Goal: Navigation & Orientation: Find specific page/section

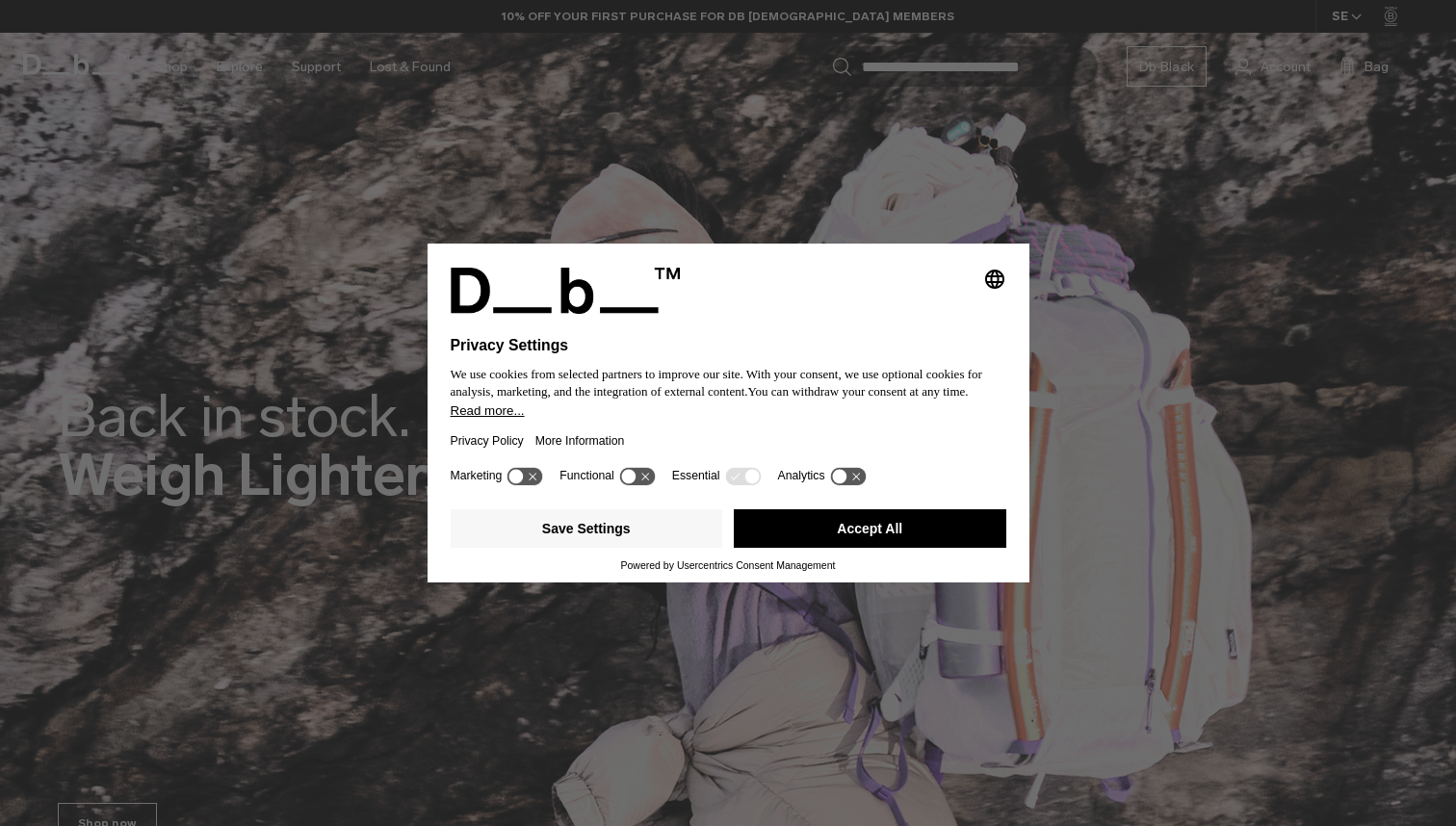
click at [878, 542] on button "Accept All" at bounding box center [870, 529] width 273 height 39
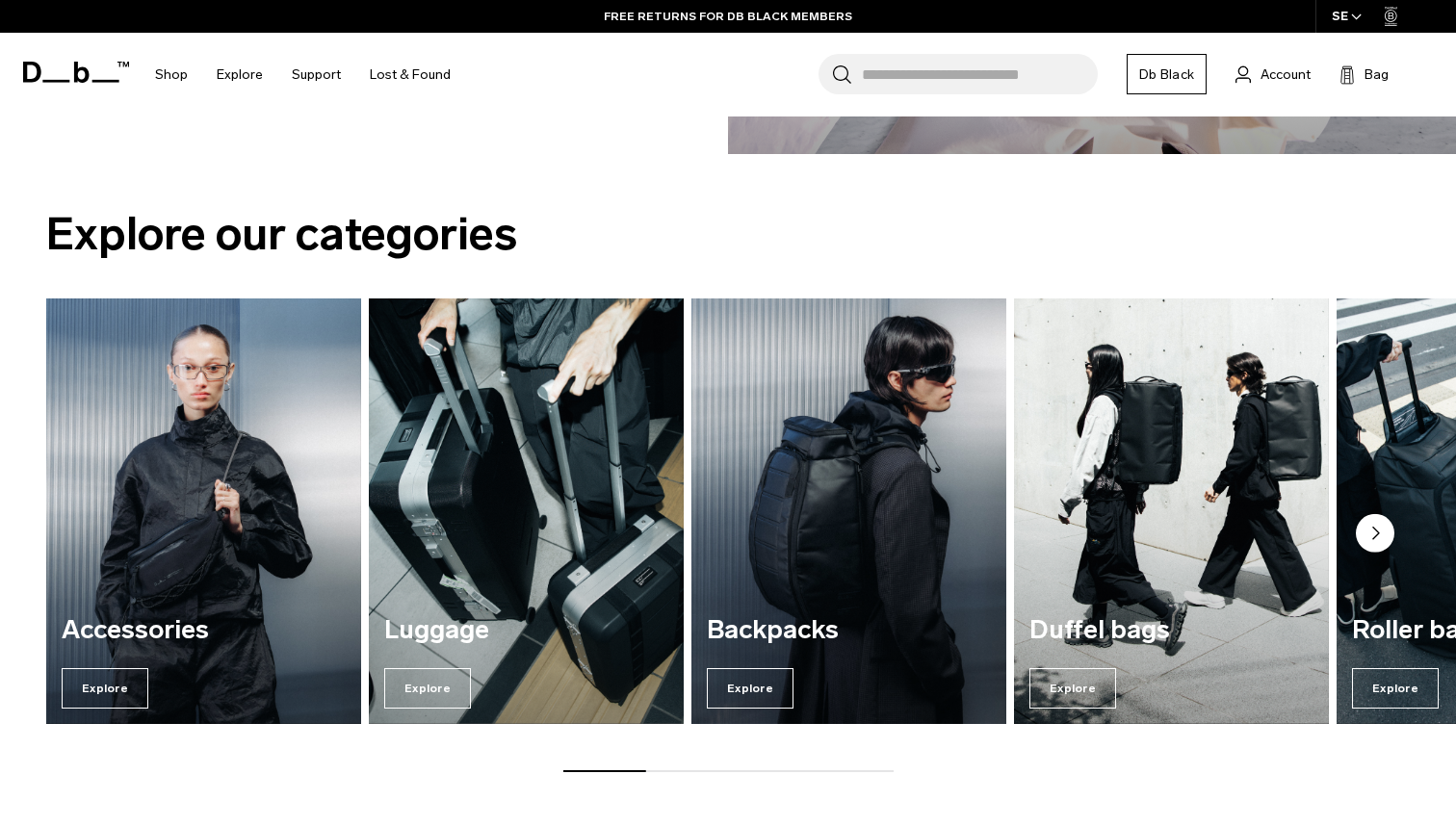
scroll to position [2180, 0]
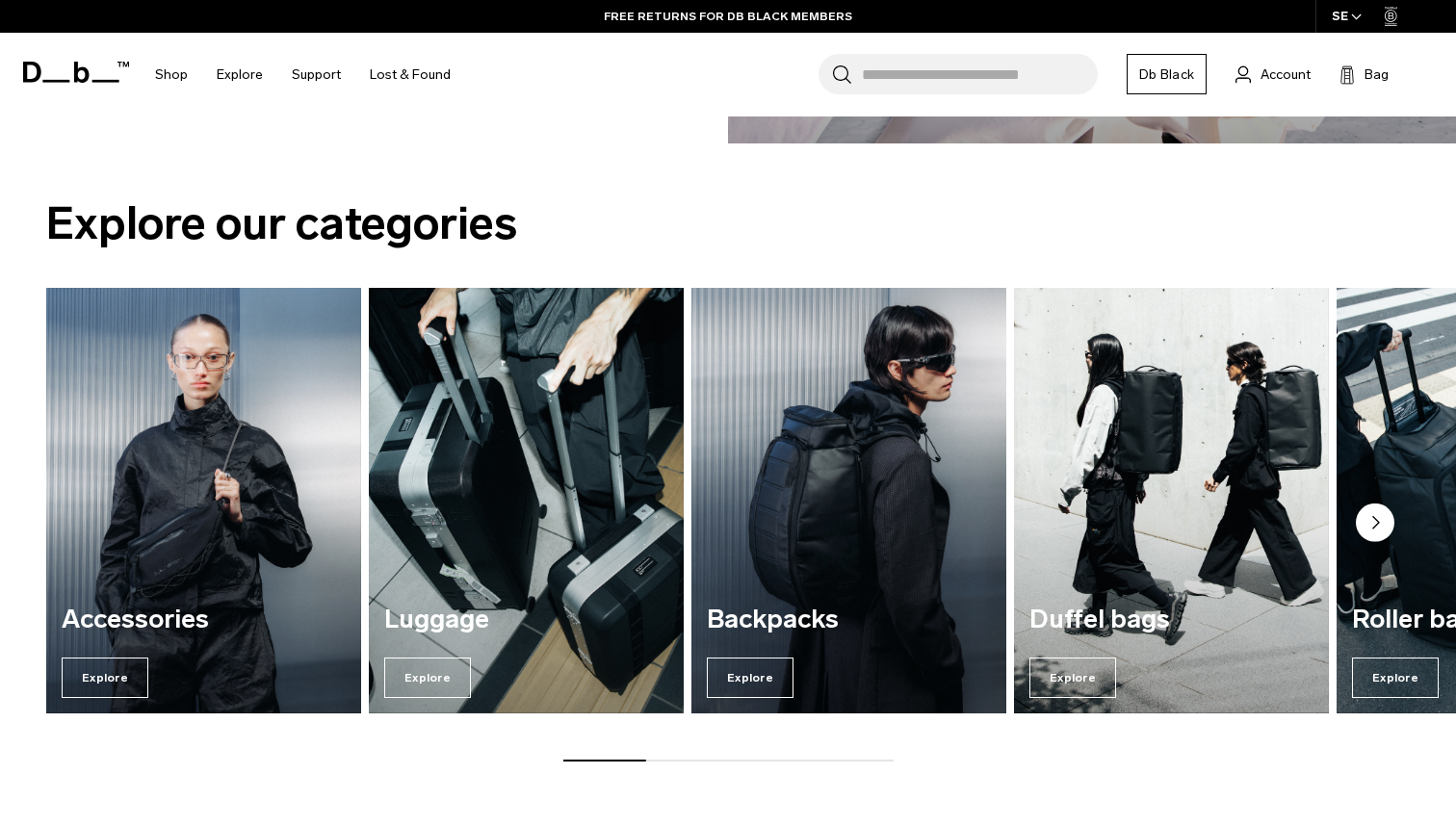
click at [793, 494] on img "3 / 7" at bounding box center [848, 502] width 324 height 438
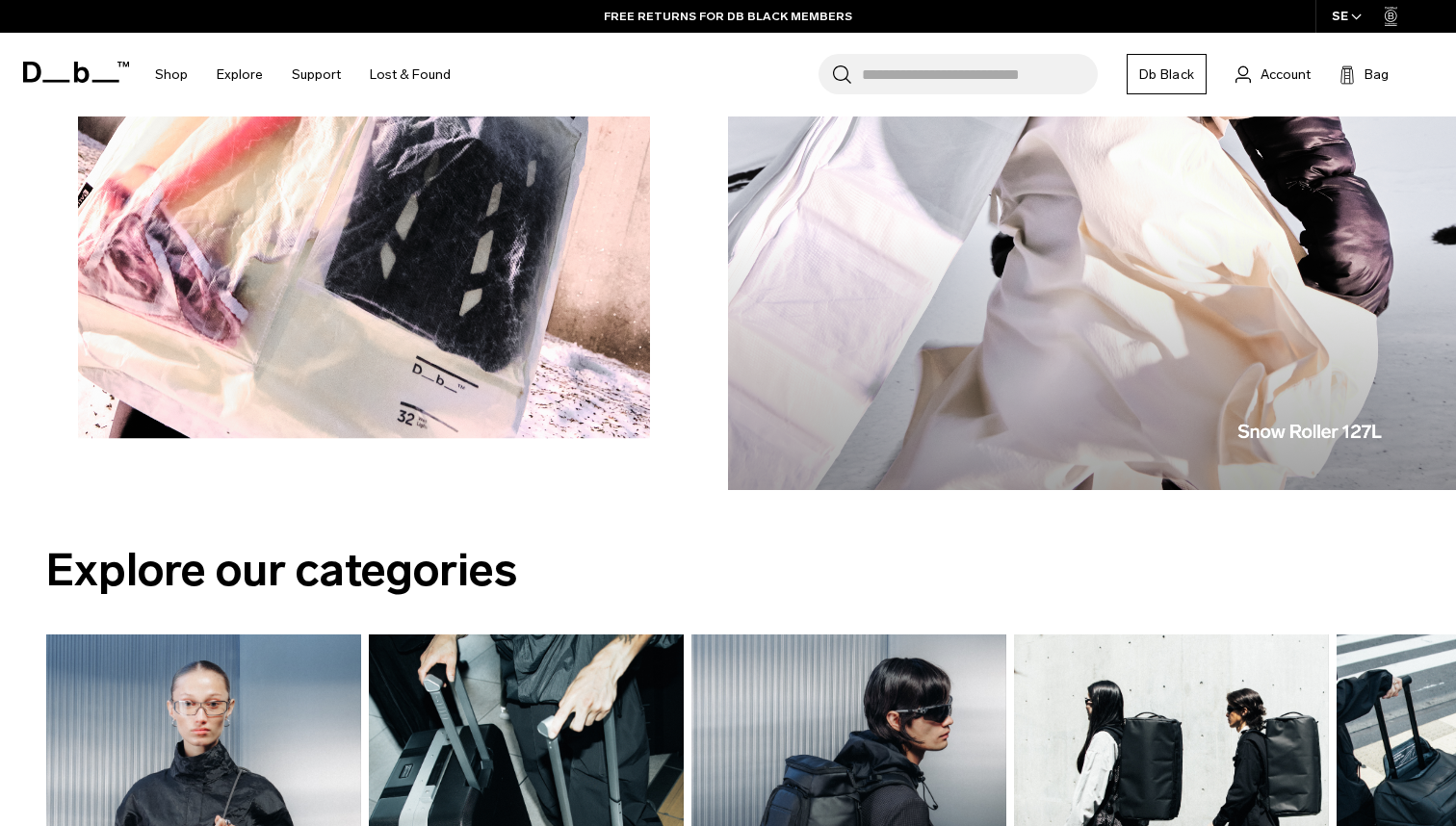
scroll to position [1253, 0]
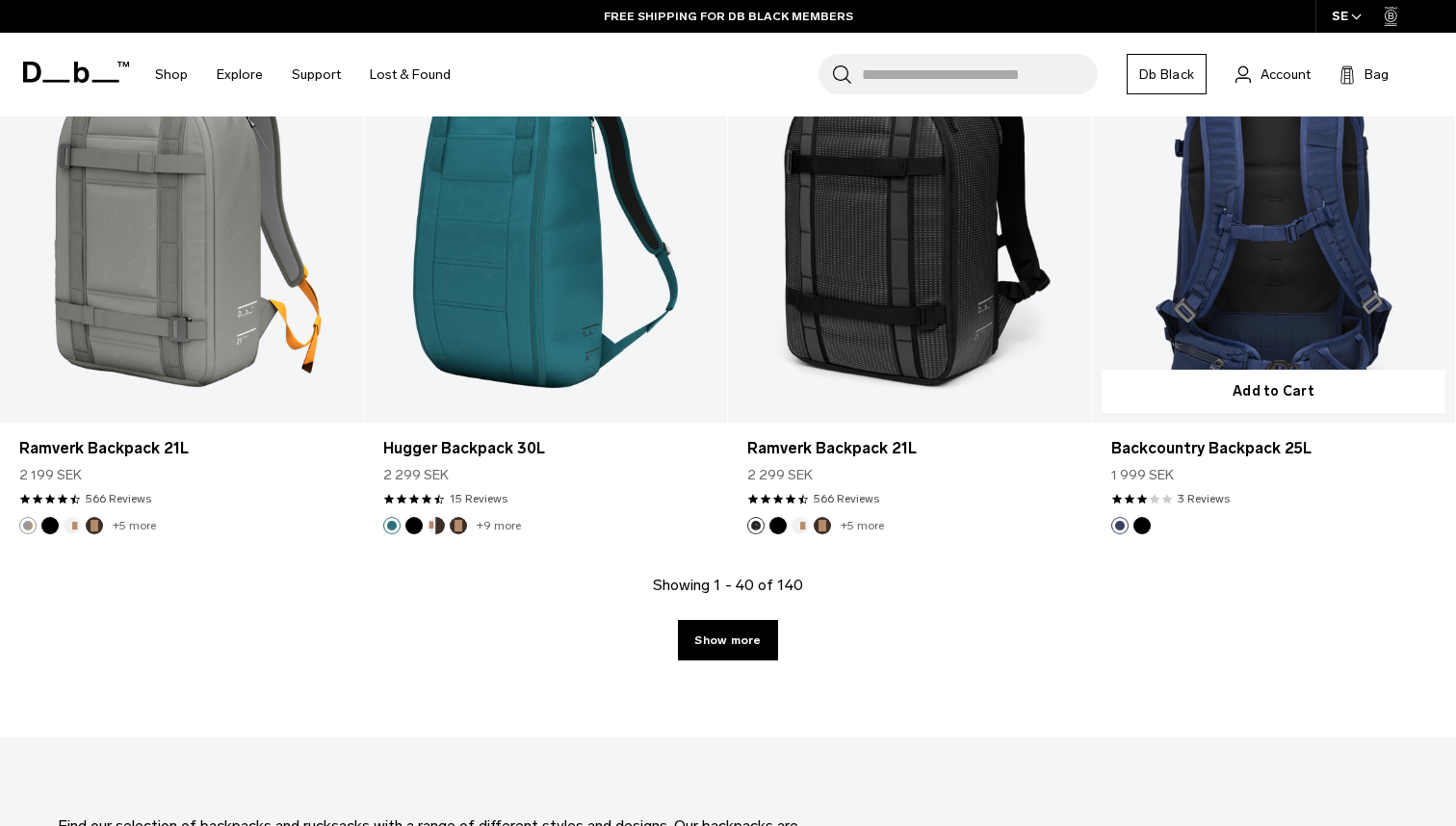
scroll to position [5463, 0]
